Goal: Task Accomplishment & Management: Manage account settings

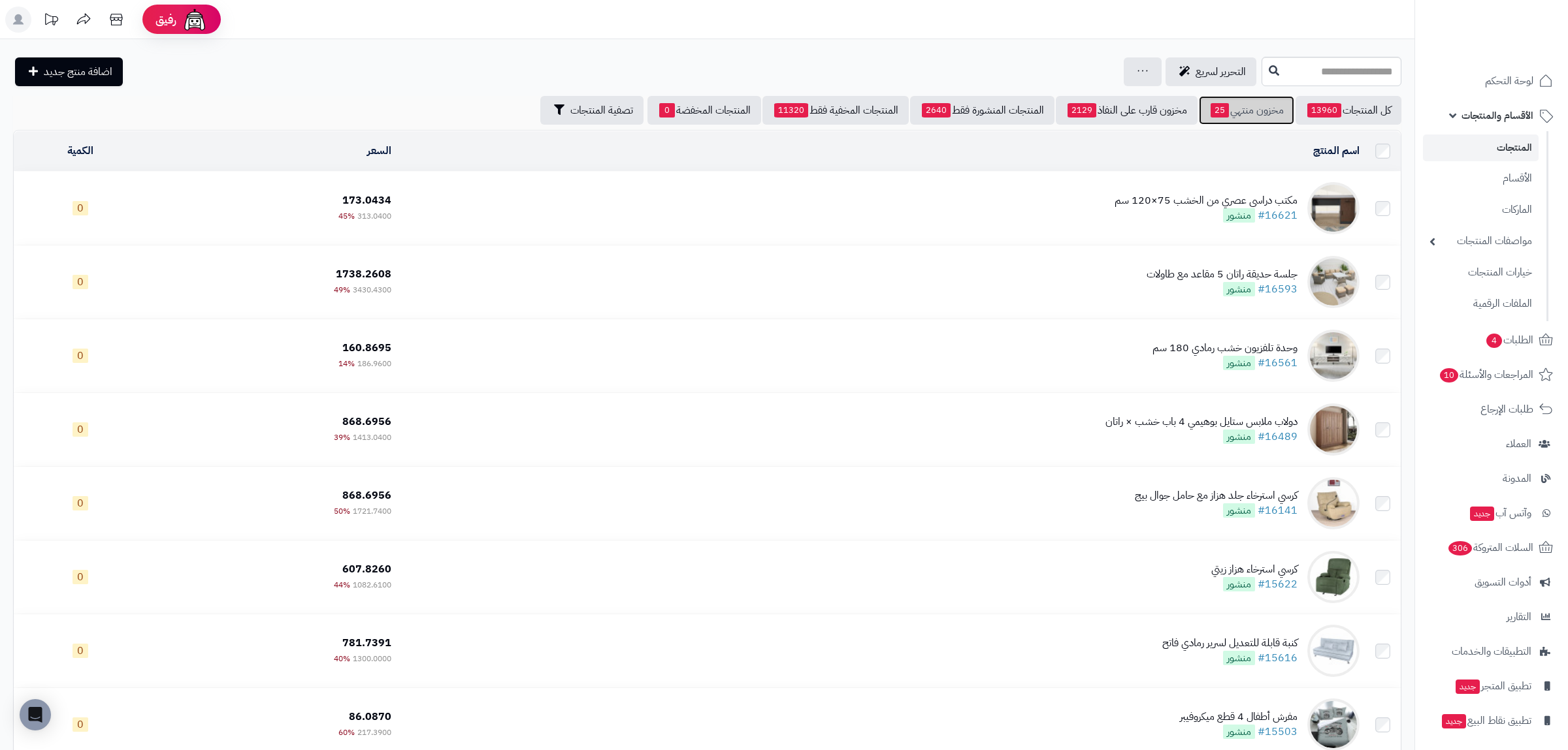
click at [1250, 106] on link "مخزون منتهي 25" at bounding box center [1246, 110] width 95 height 29
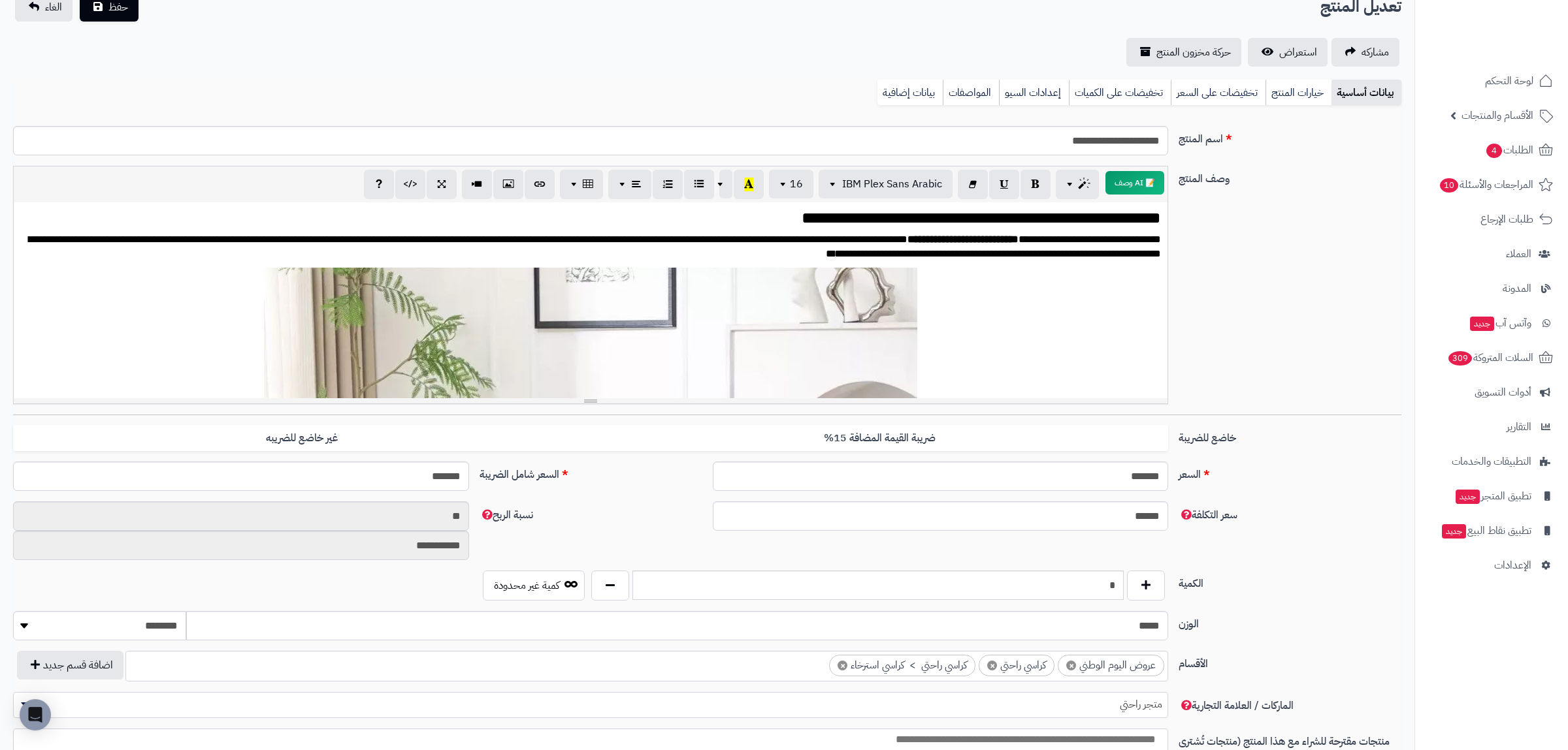
scroll to position [166, 0]
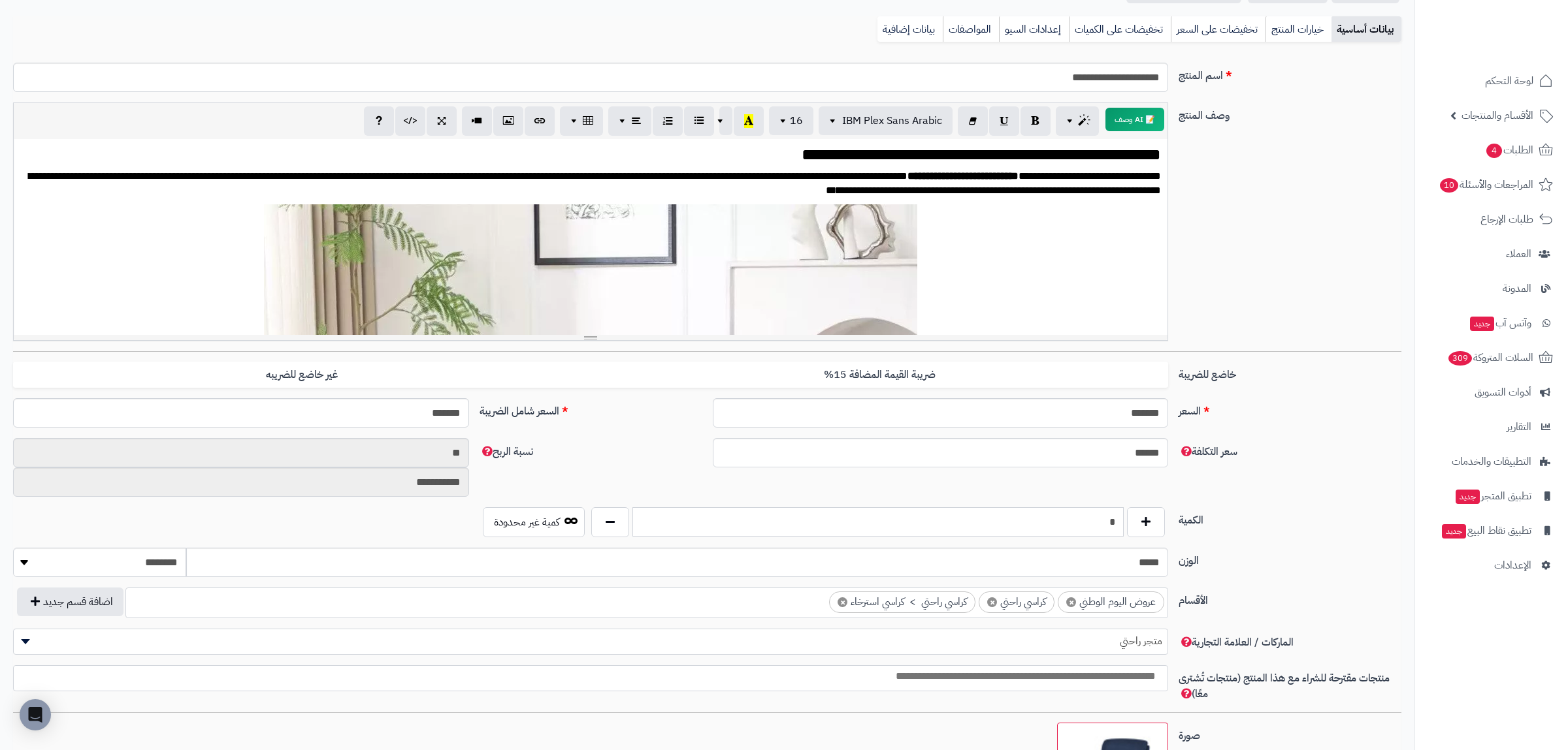
drag, startPoint x: 1029, startPoint y: 513, endPoint x: 1159, endPoint y: 526, distance: 130.6
click at [1124, 526] on input "*" at bounding box center [878, 522] width 491 height 29
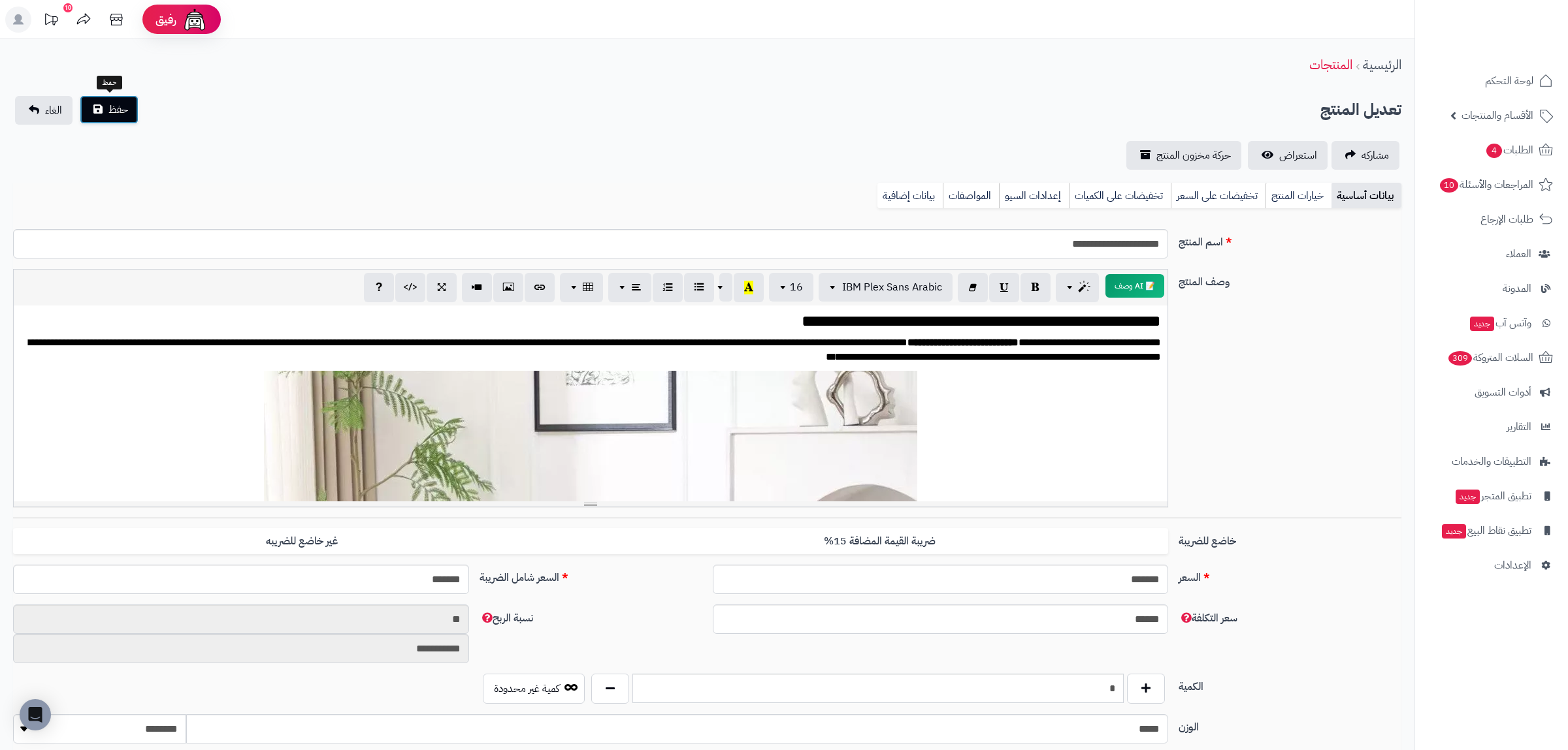
click at [110, 102] on span "حفظ" at bounding box center [118, 110] width 20 height 16
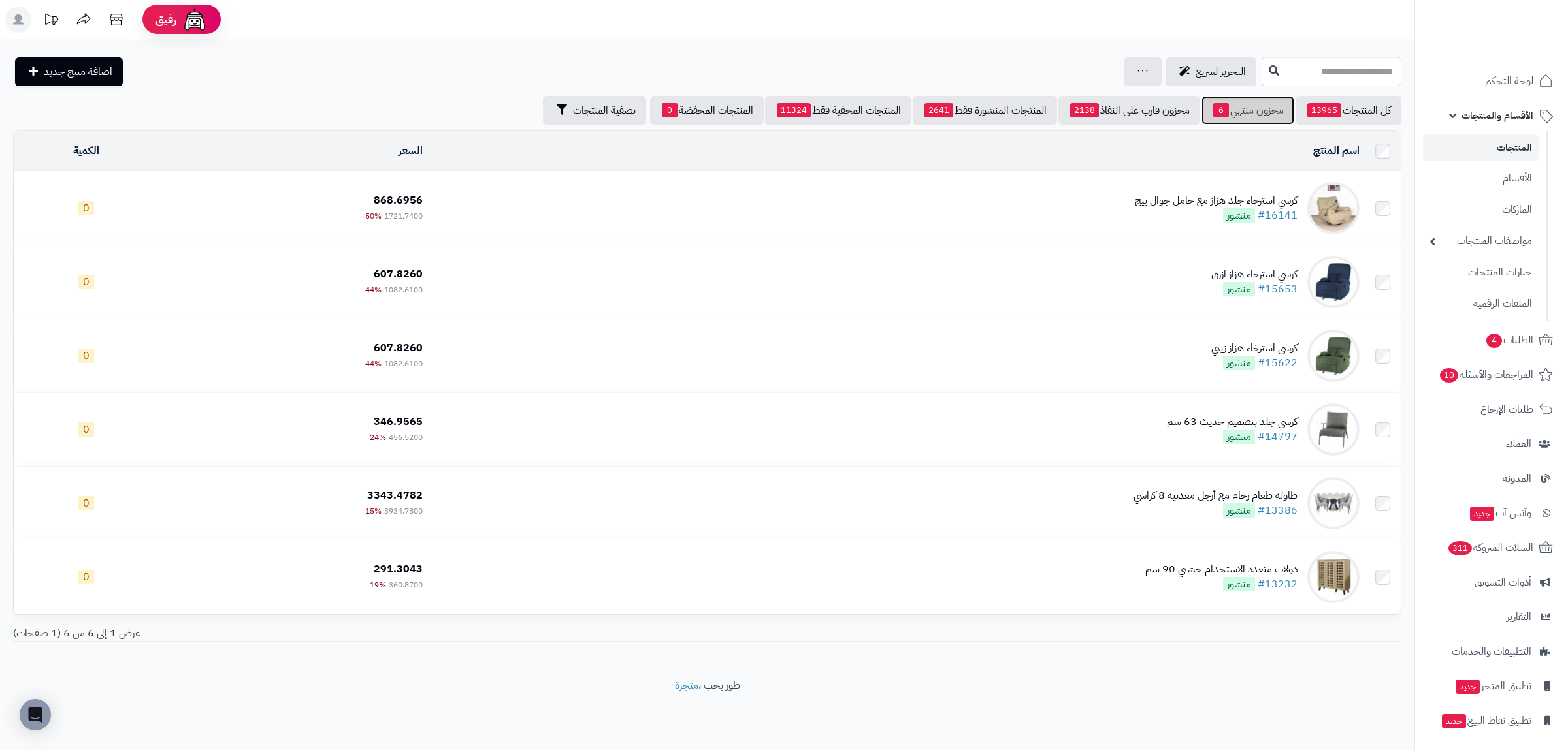
click at [1258, 104] on link "مخزون منتهي 6" at bounding box center [1247, 110] width 93 height 29
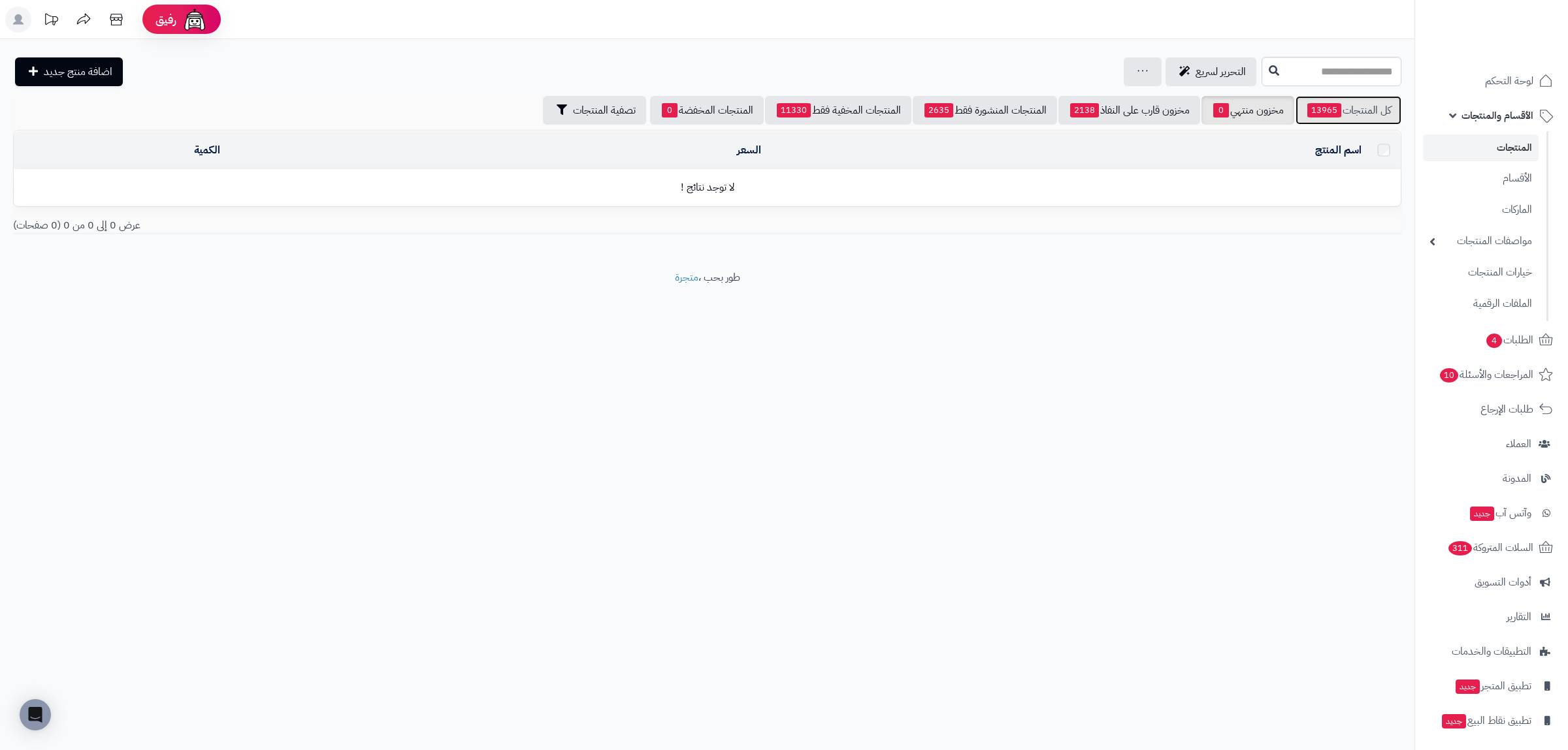
click at [1338, 108] on link "كل المنتجات 13965" at bounding box center [1348, 110] width 106 height 29
